Goal: Navigation & Orientation: Find specific page/section

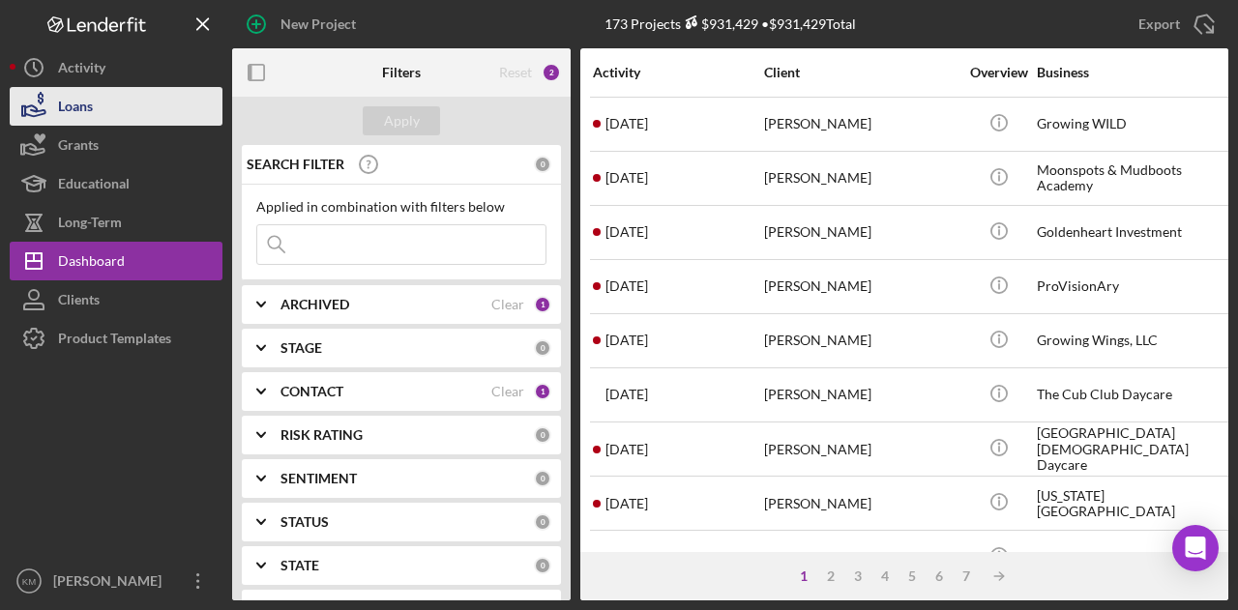
scroll to position [909, 0]
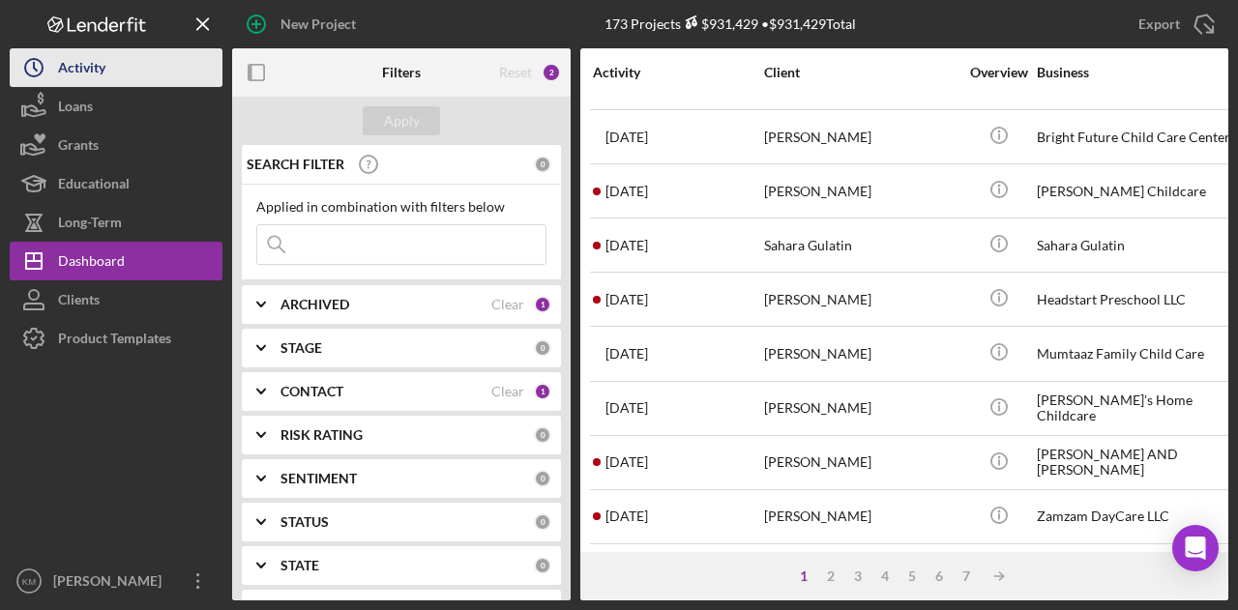
click at [89, 86] on div "Activity" at bounding box center [81, 70] width 47 height 44
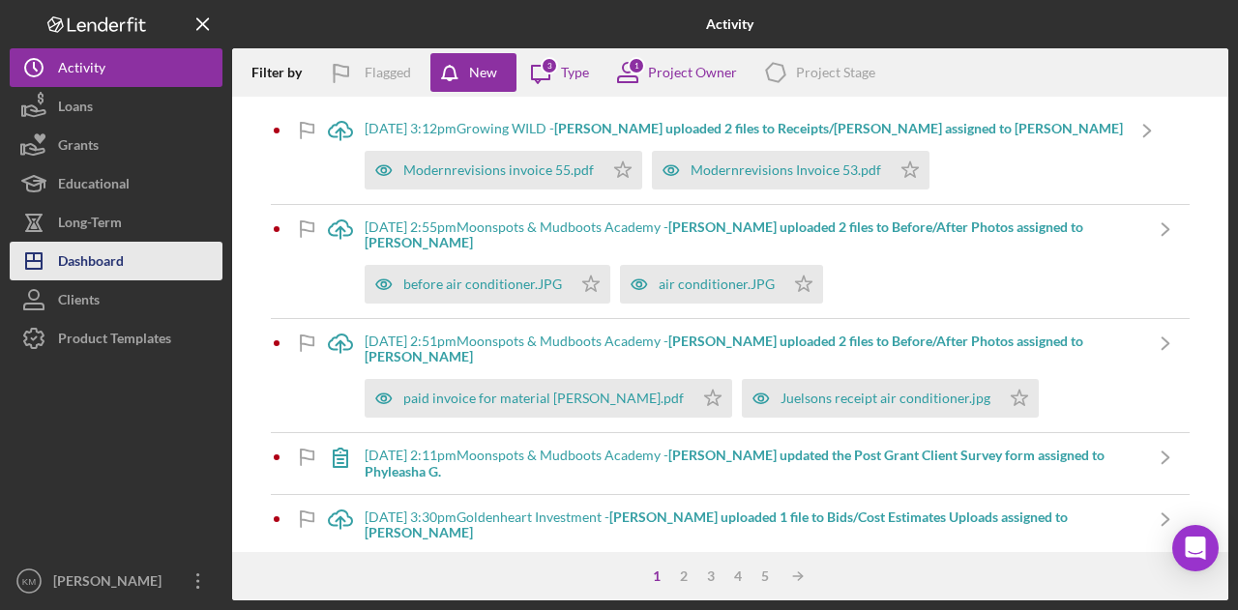
click at [122, 252] on div "Dashboard" at bounding box center [91, 264] width 66 height 44
